Goal: Book appointment/travel/reservation

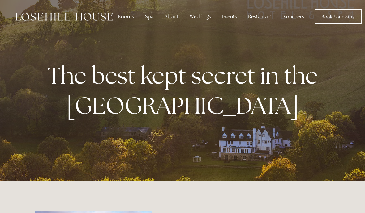
click at [341, 16] on link "Book Your Stay" at bounding box center [337, 16] width 47 height 15
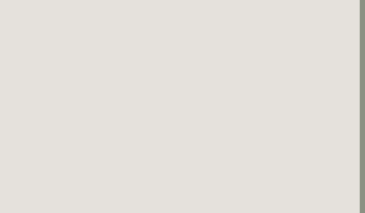
scroll to position [34, 5]
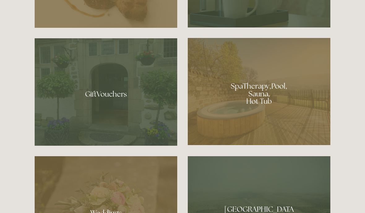
scroll to position [444, 0]
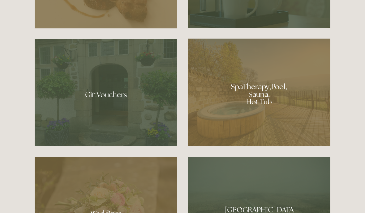
click at [280, 137] on div at bounding box center [259, 92] width 143 height 107
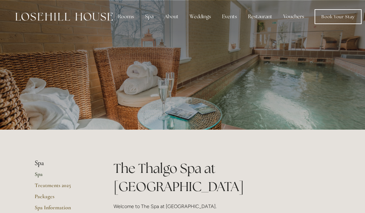
click at [260, 18] on div "Restaurant" at bounding box center [260, 17] width 34 height 12
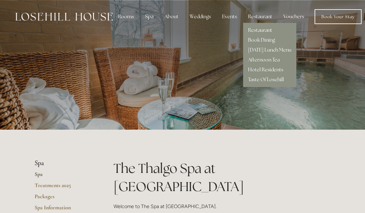
click at [275, 69] on link "Hotel Residents" at bounding box center [265, 69] width 35 height 6
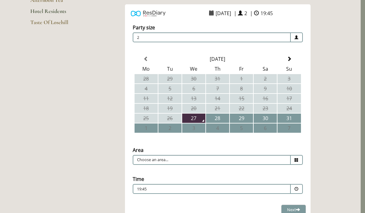
scroll to position [112, 4]
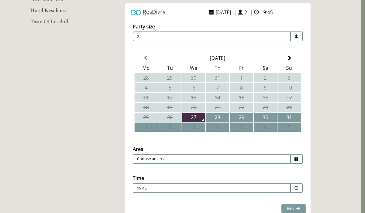
click at [298, 160] on span at bounding box center [297, 159] width 12 height 10
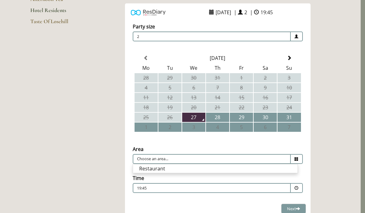
click at [183, 172] on li "Restaurant" at bounding box center [215, 168] width 164 height 9
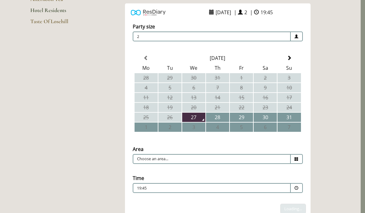
type input "Restaurant"
click at [243, 117] on td "29" at bounding box center [241, 117] width 23 height 9
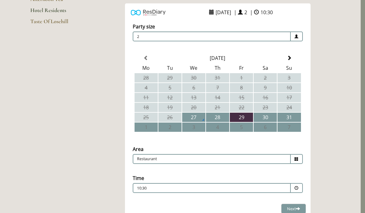
click at [293, 190] on span at bounding box center [297, 188] width 12 height 10
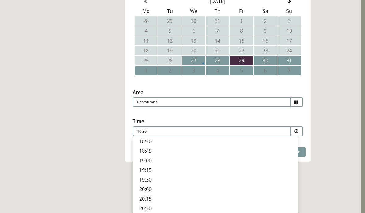
scroll to position [169, 4]
click at [152, 160] on p "19:00" at bounding box center [215, 160] width 152 height 7
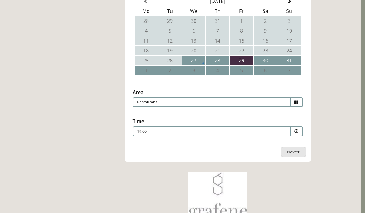
click at [293, 154] on span "Next" at bounding box center [293, 152] width 13 height 6
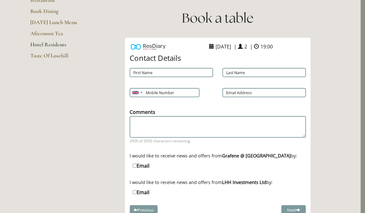
scroll to position [77, 4]
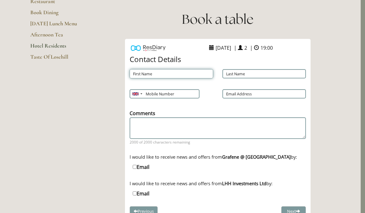
click at [167, 73] on input "First Name" at bounding box center [171, 73] width 83 height 9
type input "Graeme"
type input "Kirk"
type input "7351867963"
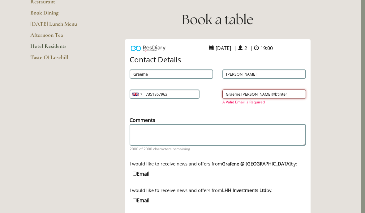
click at [237, 94] on input "Graeme.kirk@btinter" at bounding box center [263, 94] width 83 height 9
click at [273, 97] on input "graeme.kirk@btinter" at bounding box center [263, 94] width 83 height 9
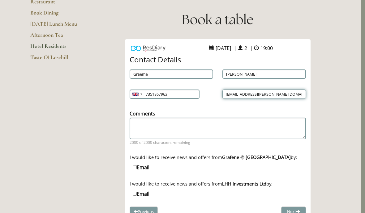
type input "graeme.kirk@btinternet.com"
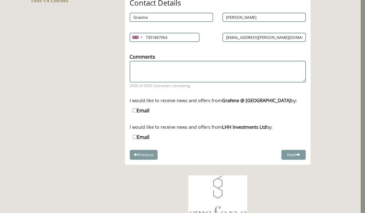
scroll to position [132, 4]
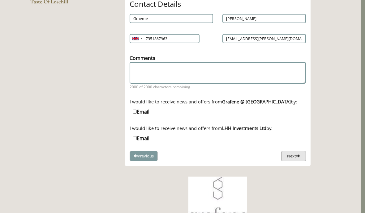
click at [292, 159] on button "Next" at bounding box center [293, 156] width 25 height 10
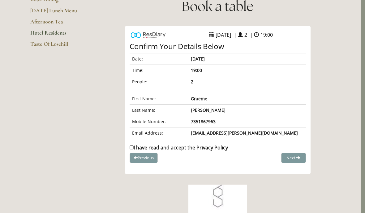
scroll to position [89, 4]
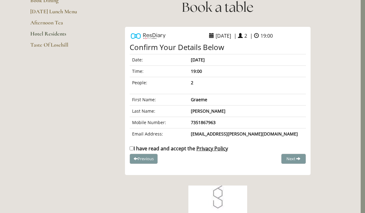
click at [185, 148] on label "I have read and accept the Privacy Policy" at bounding box center [179, 148] width 98 height 7
click at [134, 148] on input "I have read and accept the Privacy Policy" at bounding box center [132, 149] width 4 height 4
checkbox input "true"
click at [288, 159] on span "Complete Booking" at bounding box center [280, 159] width 34 height 6
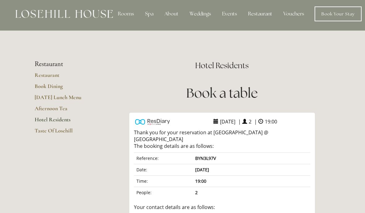
scroll to position [0, 0]
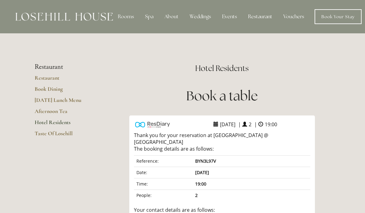
click at [149, 16] on div "Spa" at bounding box center [149, 17] width 18 height 12
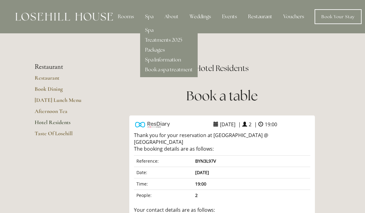
click at [149, 30] on link "Spa" at bounding box center [149, 30] width 8 height 6
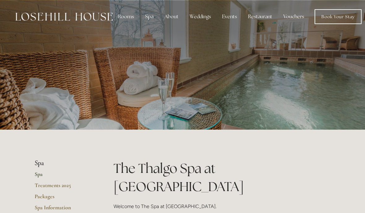
click at [92, 15] on img at bounding box center [63, 17] width 97 height 8
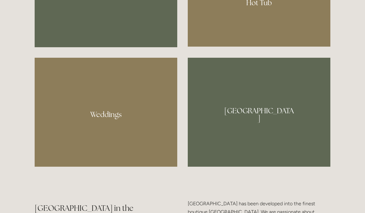
scroll to position [543, 0]
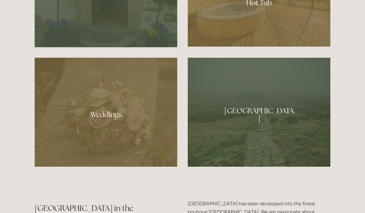
click at [262, 143] on div at bounding box center [259, 112] width 143 height 109
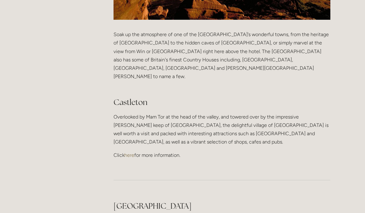
scroll to position [303, 0]
click at [134, 152] on link "here" at bounding box center [129, 155] width 10 height 6
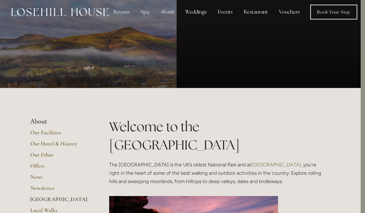
scroll to position [0, 0]
